Goal: Task Accomplishment & Management: Use online tool/utility

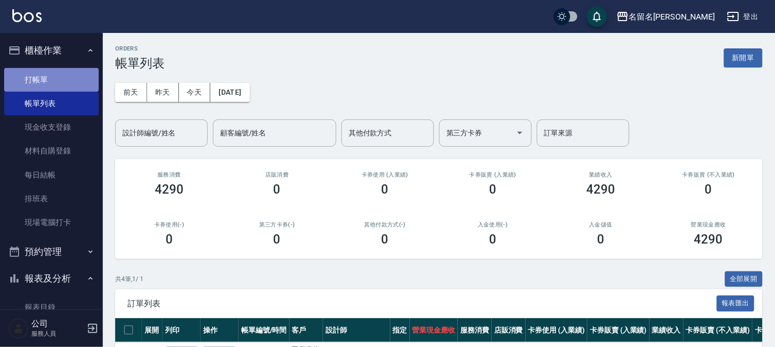
click at [57, 74] on link "打帳單" at bounding box center [51, 80] width 95 height 24
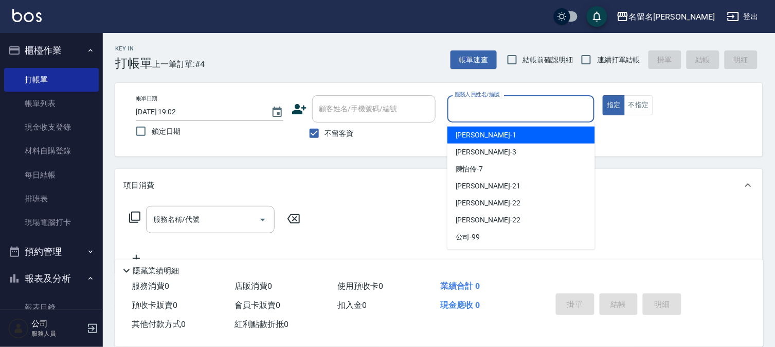
click at [469, 114] on input "服務人員姓名/編號" at bounding box center [521, 109] width 138 height 18
click at [460, 131] on span "鄭文鎧 -1" at bounding box center [486, 135] width 61 height 11
type input "鄭文鎧-1"
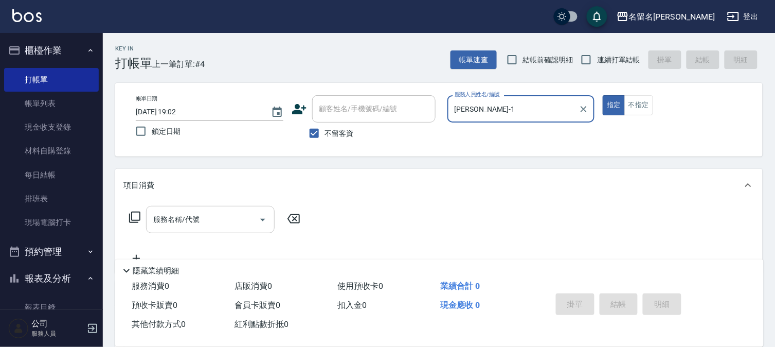
click at [151, 227] on input "服務名稱/代號" at bounding box center [203, 219] width 104 height 18
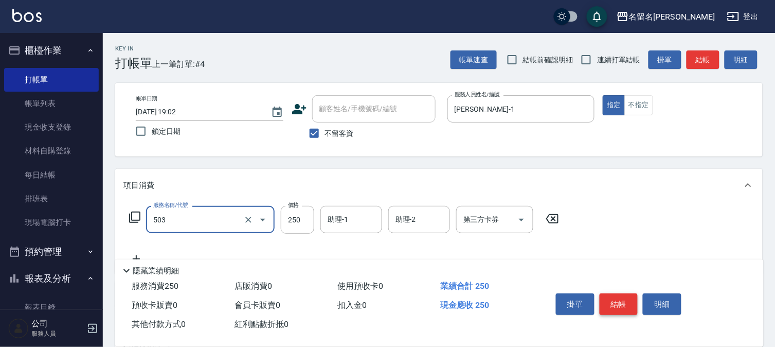
type input "指定洗髮(503)"
click at [611, 294] on button "結帳" at bounding box center [619, 304] width 39 height 22
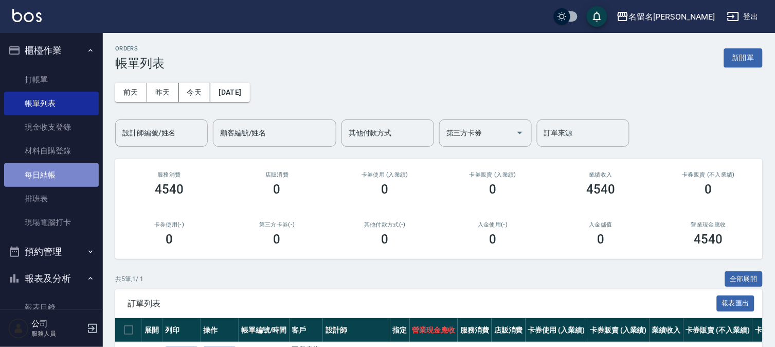
click at [72, 171] on link "每日結帳" at bounding box center [51, 175] width 95 height 24
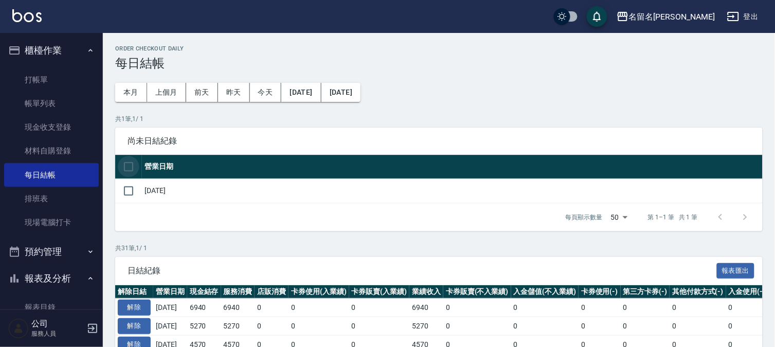
click at [130, 160] on input "checkbox" at bounding box center [129, 167] width 22 height 22
checkbox input "true"
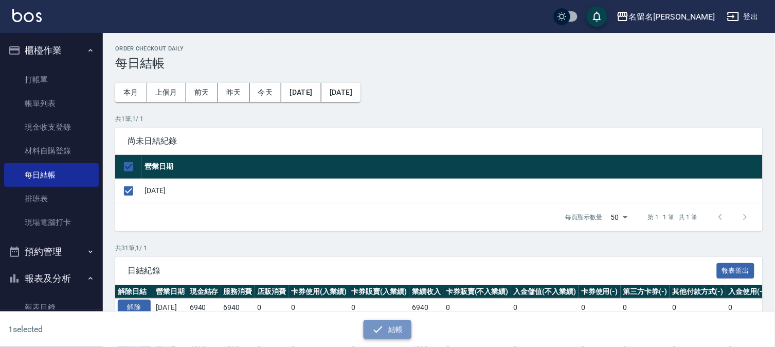
click at [380, 322] on button "結帳" at bounding box center [388, 329] width 48 height 19
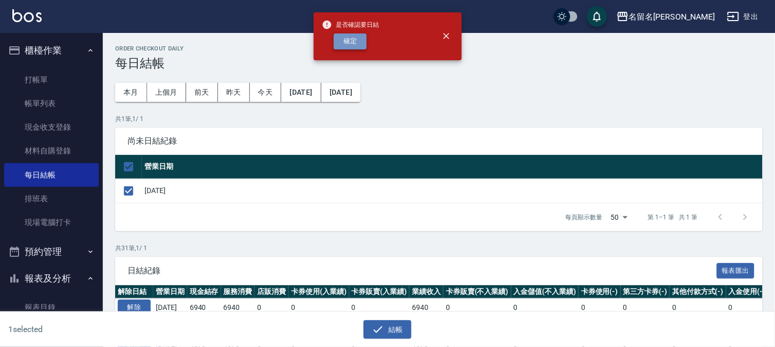
click at [340, 37] on button "確定" at bounding box center [350, 41] width 33 height 16
checkbox input "false"
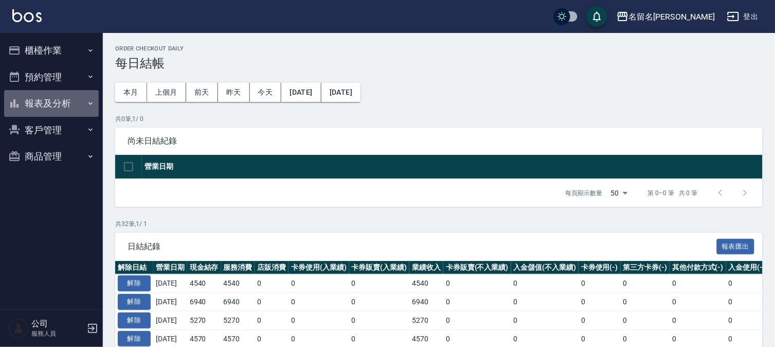
click at [54, 102] on button "報表及分析" at bounding box center [51, 103] width 95 height 27
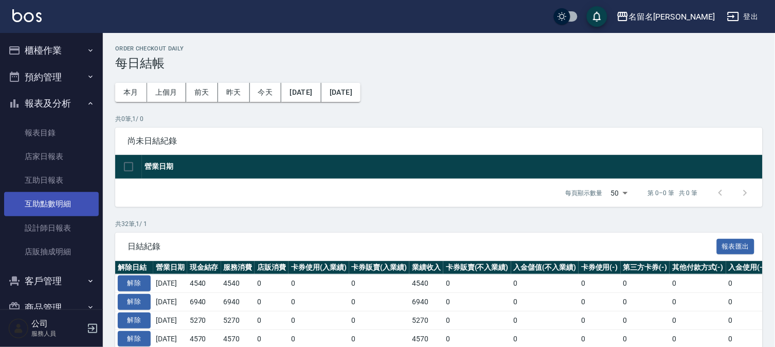
scroll to position [23, 0]
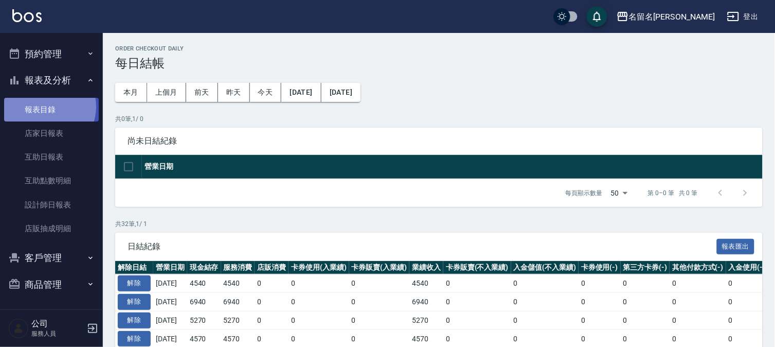
click at [47, 106] on link "報表目錄" at bounding box center [51, 110] width 95 height 24
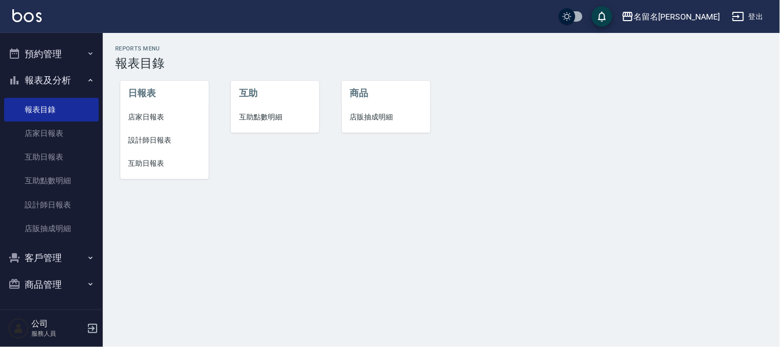
click at [158, 119] on span "店家日報表" at bounding box center [165, 117] width 72 height 11
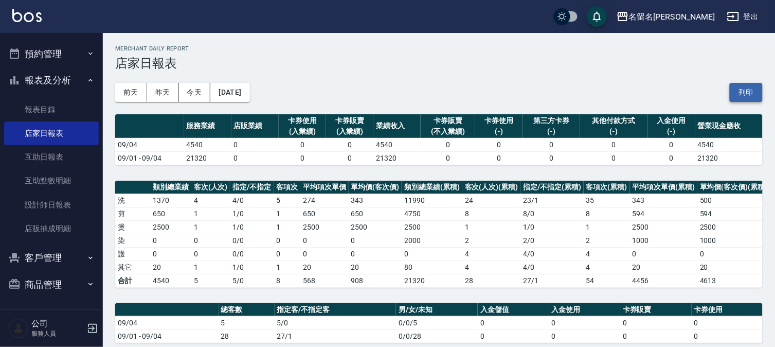
click at [748, 86] on button "列印" at bounding box center [746, 92] width 33 height 19
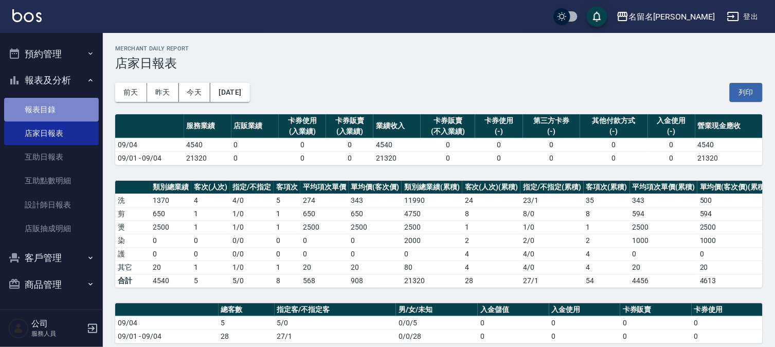
click at [60, 104] on link "報表目錄" at bounding box center [51, 110] width 95 height 24
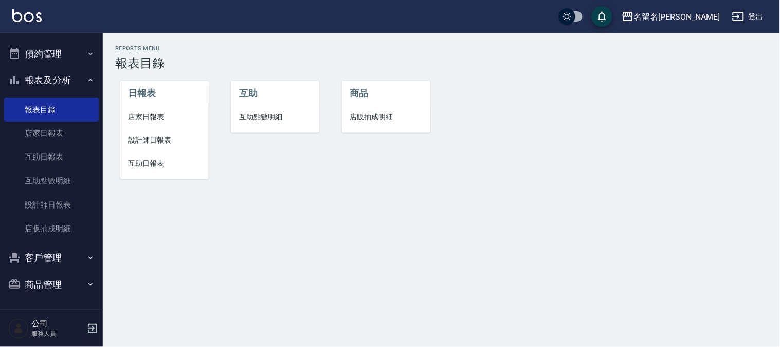
click at [150, 143] on span "設計師日報表" at bounding box center [165, 140] width 72 height 11
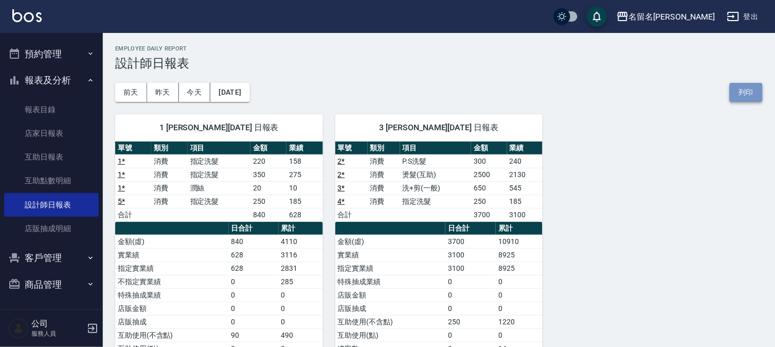
click at [746, 91] on button "列印" at bounding box center [746, 92] width 33 height 19
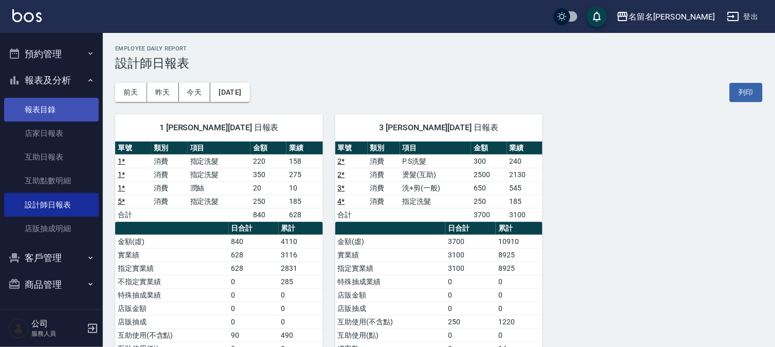
click at [54, 105] on link "報表目錄" at bounding box center [51, 110] width 95 height 24
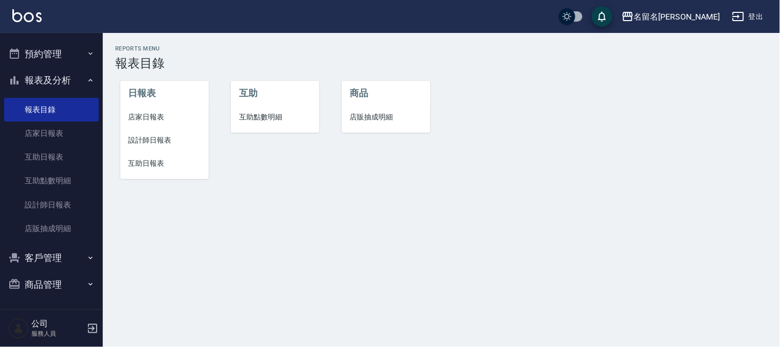
click at [148, 158] on span "互助日報表" at bounding box center [165, 163] width 72 height 11
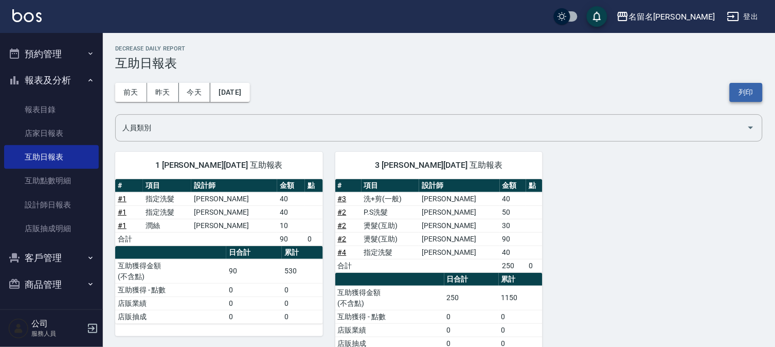
click at [744, 90] on button "列印" at bounding box center [746, 92] width 33 height 19
